Goal: Task Accomplishment & Management: Complete application form

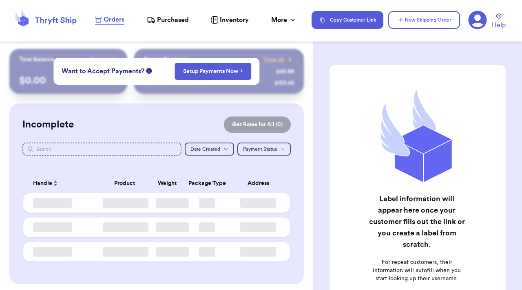
checkbox input "true"
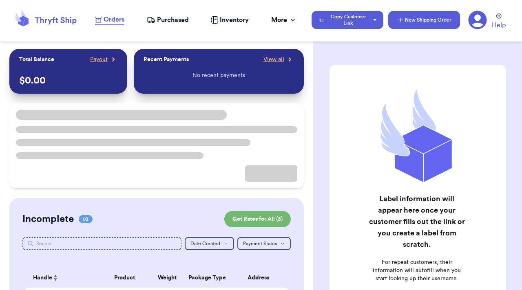
click at [413, 16] on button "New Shipping Order" at bounding box center [424, 20] width 72 height 18
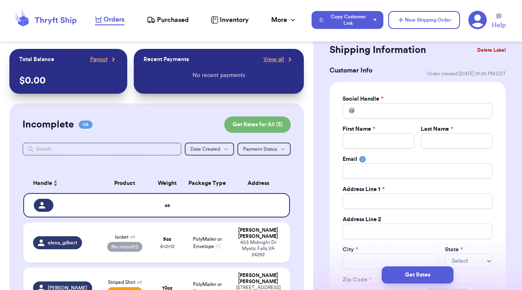
scroll to position [23, 0]
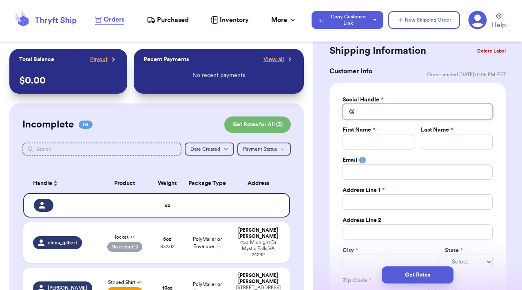
click at [378, 113] on input "Total Amount Paid" at bounding box center [417, 111] width 150 height 15
type input "e"
type input "el"
type input "elm"
type input "elmo"
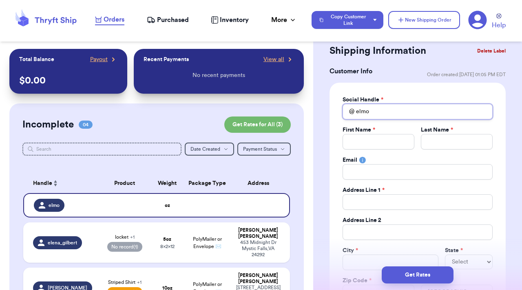
type input "elm"
type input "el"
type input "e"
type input "el"
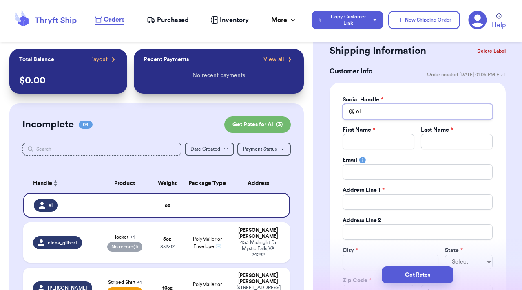
type input "ell"
type input "el"
type input "e"
type input "c"
type input "ci"
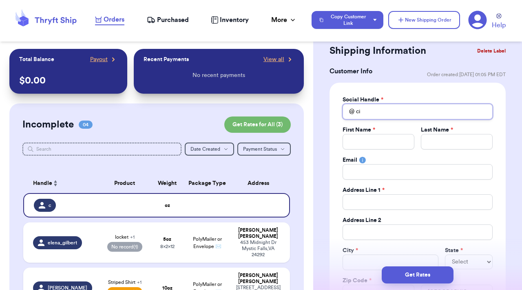
type input "cin"
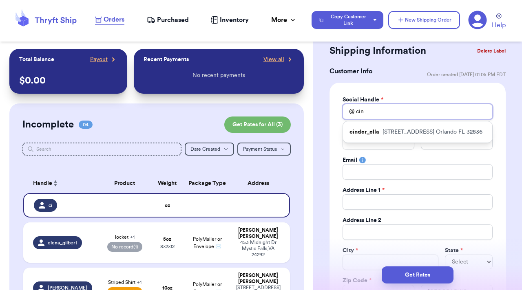
type input "cind"
type input "[PERSON_NAME]"
type input "cinder"
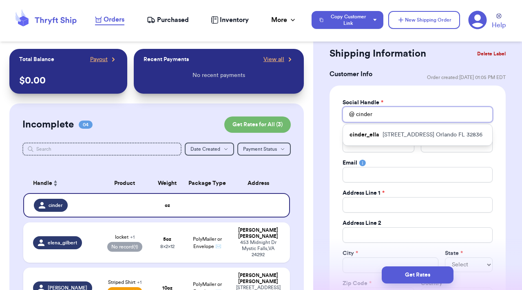
scroll to position [22, 0]
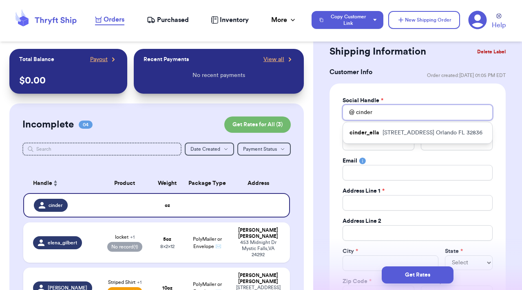
click at [390, 113] on input "cinder" at bounding box center [417, 112] width 150 height 15
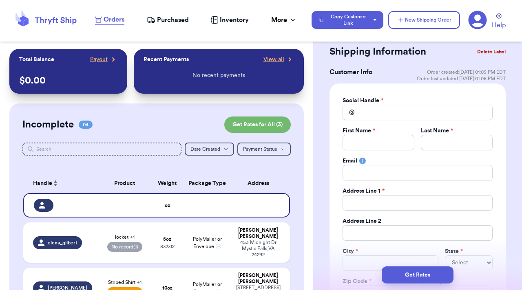
click at [414, 59] on div "Shipping Information Delete Label" at bounding box center [417, 52] width 176 height 18
click at [351, 20] on button "Copy Customer Link" at bounding box center [347, 20] width 72 height 18
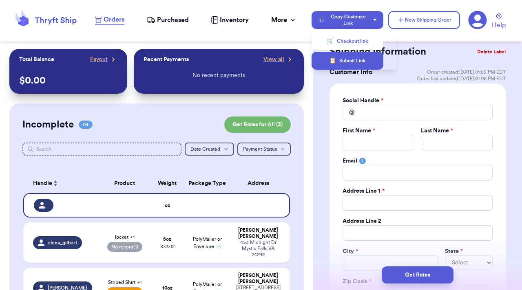
click at [349, 64] on button "📋 Submit Link" at bounding box center [347, 61] width 72 height 18
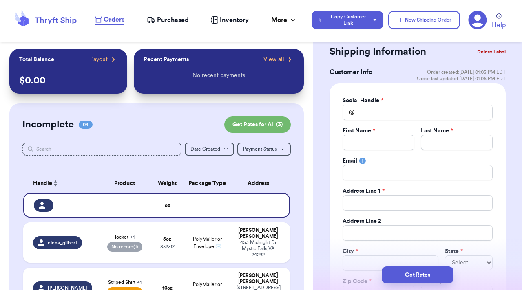
click at [187, 24] on span "Purchased" at bounding box center [173, 20] width 32 height 10
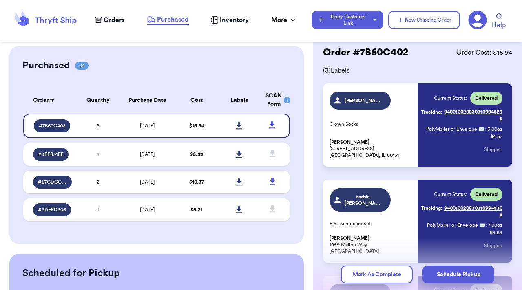
scroll to position [20, 0]
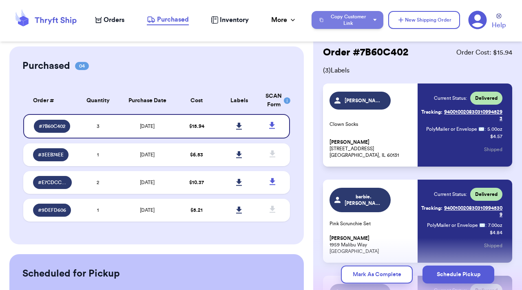
click at [372, 22] on button "Copy Customer Link" at bounding box center [347, 20] width 72 height 18
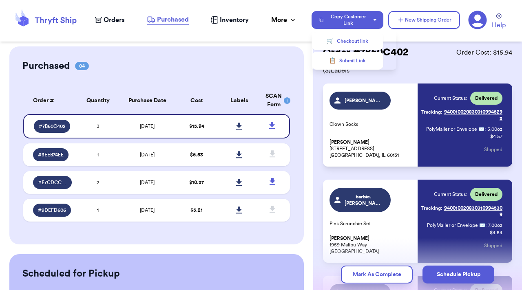
click at [309, 35] on header "Orders Purchased Inventory More Stats Completed Orders Payments Payouts Copy Cu…" at bounding box center [261, 21] width 522 height 42
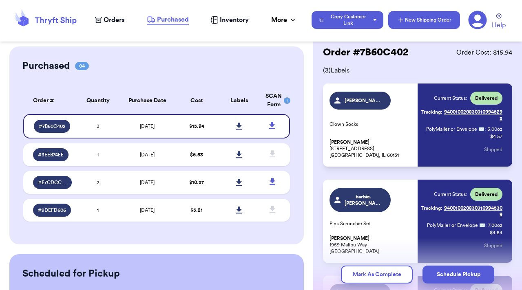
click at [427, 25] on button "New Shipping Order" at bounding box center [424, 20] width 72 height 18
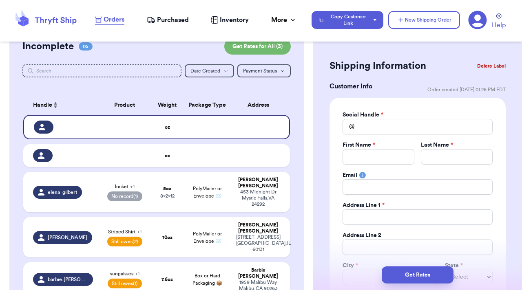
scroll to position [90, 0]
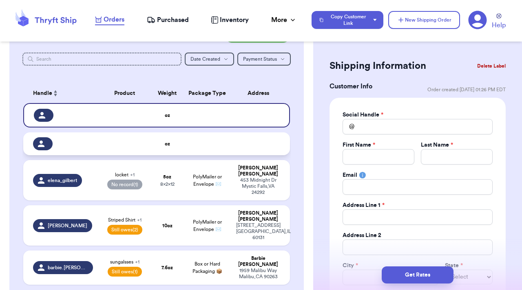
click at [257, 141] on td at bounding box center [260, 143] width 59 height 23
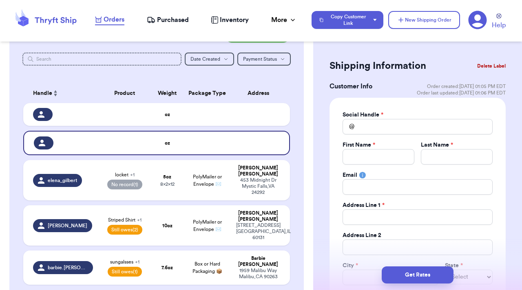
click at [485, 61] on button "Delete Label" at bounding box center [491, 66] width 35 height 18
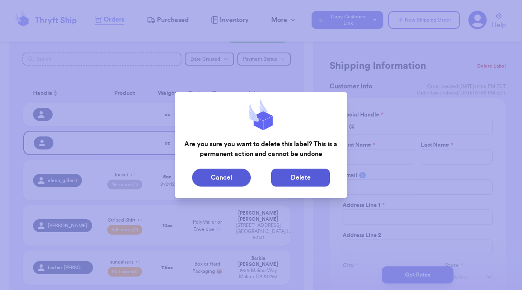
click at [278, 179] on button "Delete" at bounding box center [300, 178] width 59 height 18
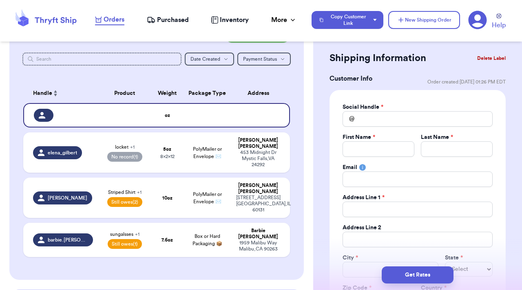
scroll to position [19, 0]
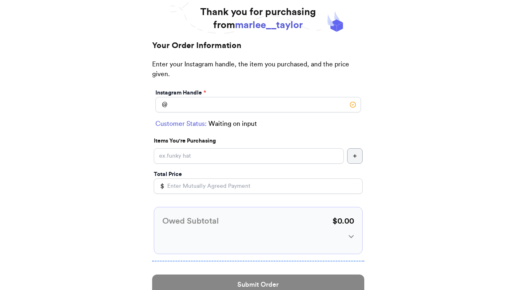
scroll to position [50, 0]
